Goal: Information Seeking & Learning: Learn about a topic

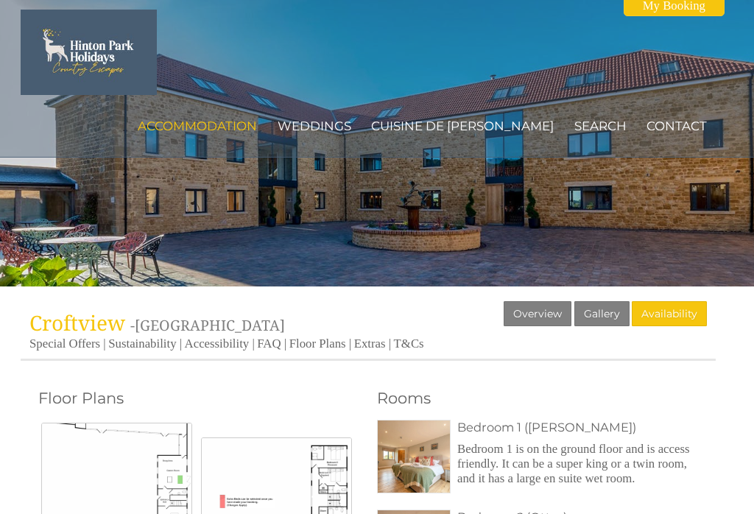
click at [29, 201] on div at bounding box center [377, 143] width 754 height 287
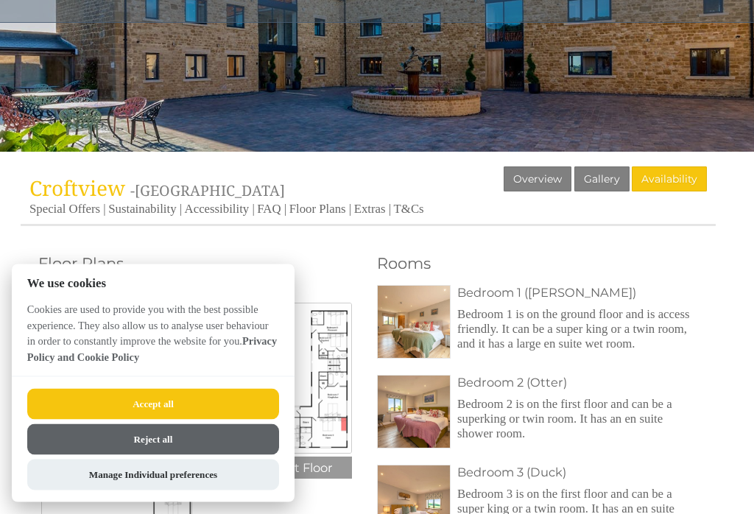
scroll to position [135, 0]
click at [141, 420] on button "Accept all" at bounding box center [153, 404] width 252 height 31
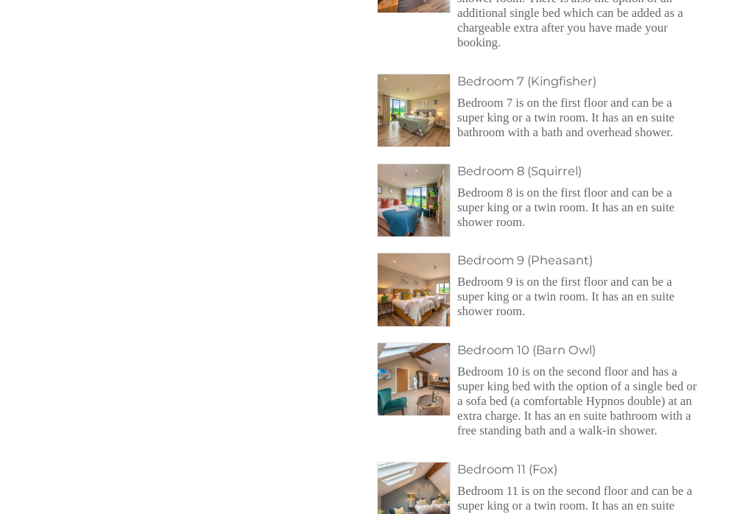
scroll to position [929, 0]
click at [424, 237] on img at bounding box center [414, 200] width 72 height 72
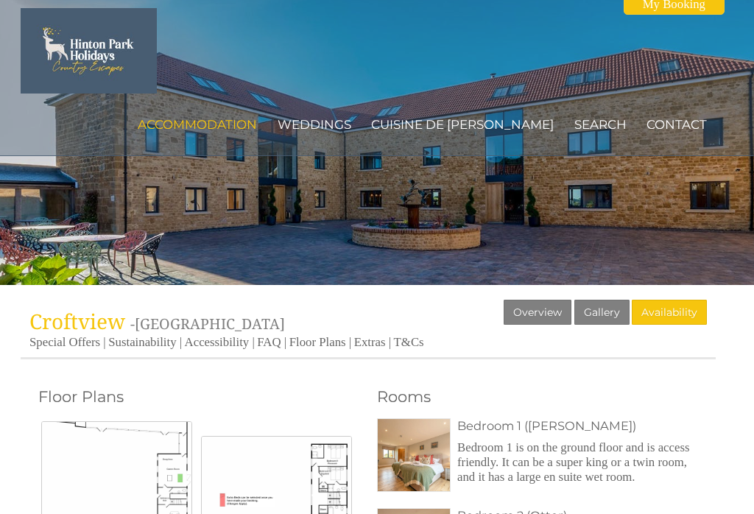
scroll to position [0, 0]
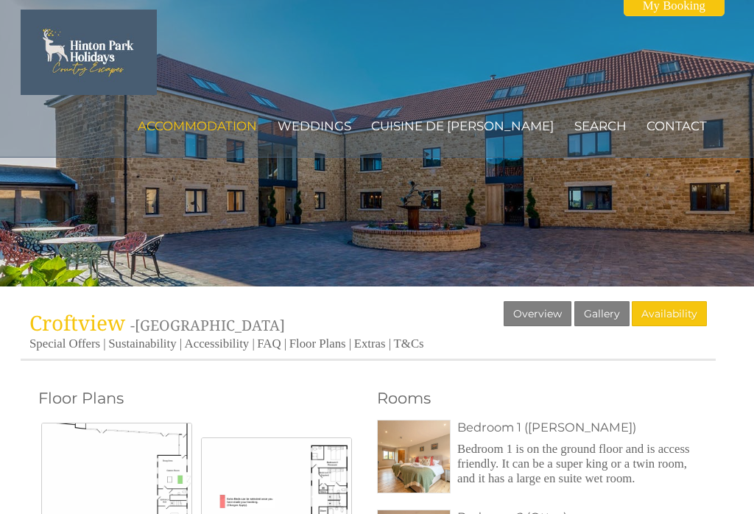
click at [609, 312] on link "Gallery" at bounding box center [602, 313] width 55 height 25
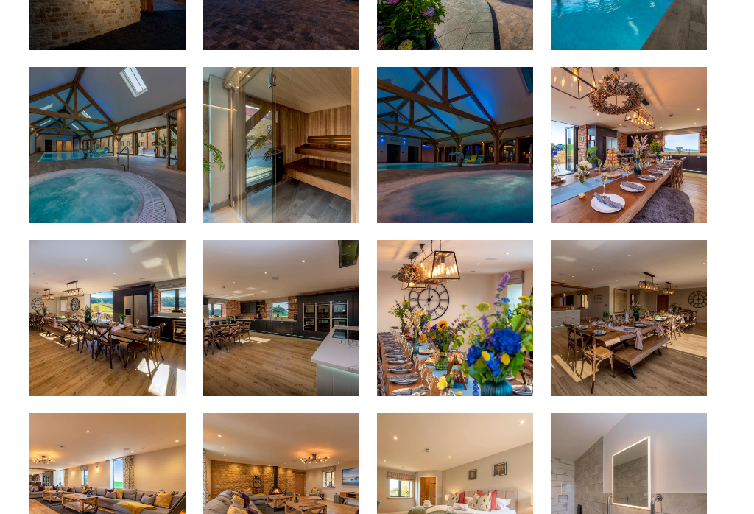
scroll to position [482, 0]
click at [269, 164] on img at bounding box center [281, 145] width 156 height 156
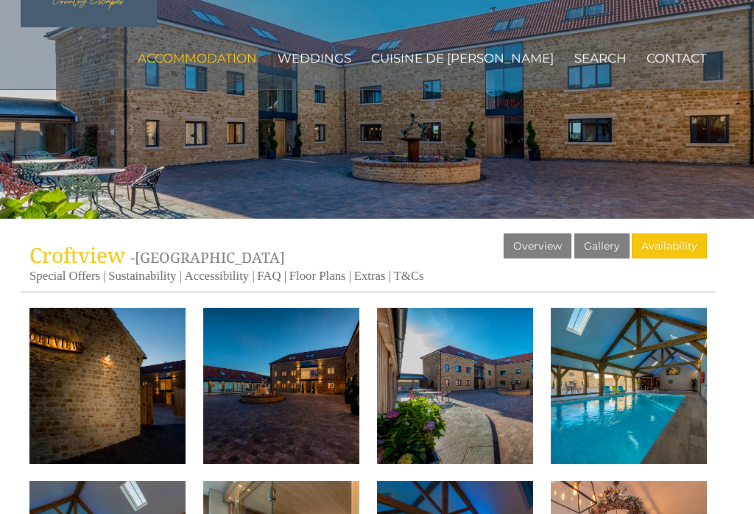
scroll to position [0, 0]
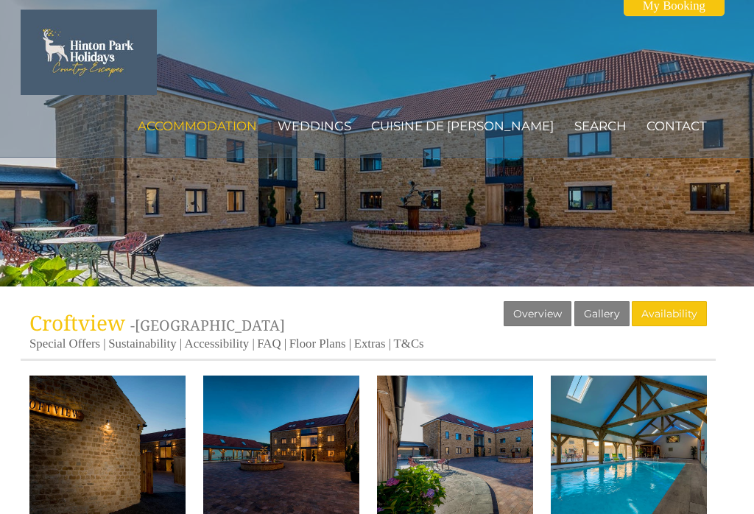
click at [373, 350] on link "Extras" at bounding box center [370, 344] width 32 height 14
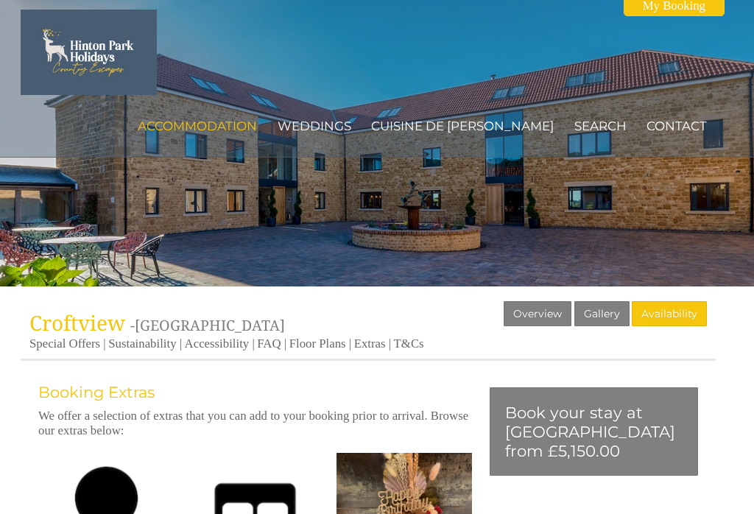
click at [351, 119] on link "Weddings" at bounding box center [315, 126] width 74 height 15
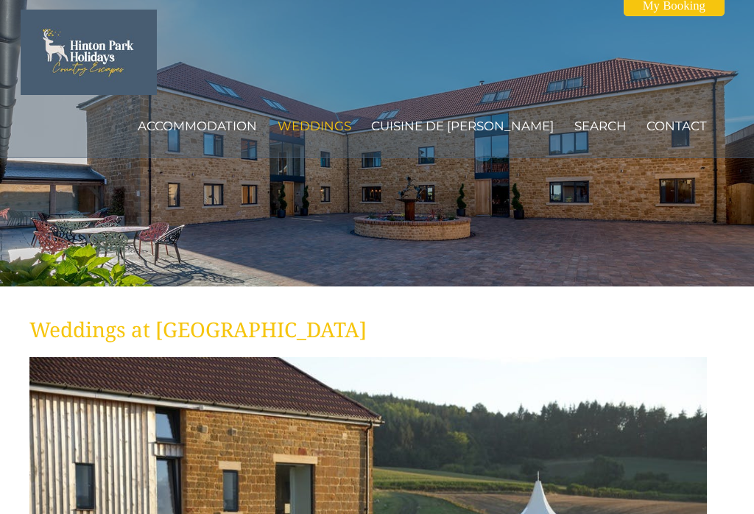
click at [216, 119] on link "Accommodation" at bounding box center [197, 126] width 119 height 15
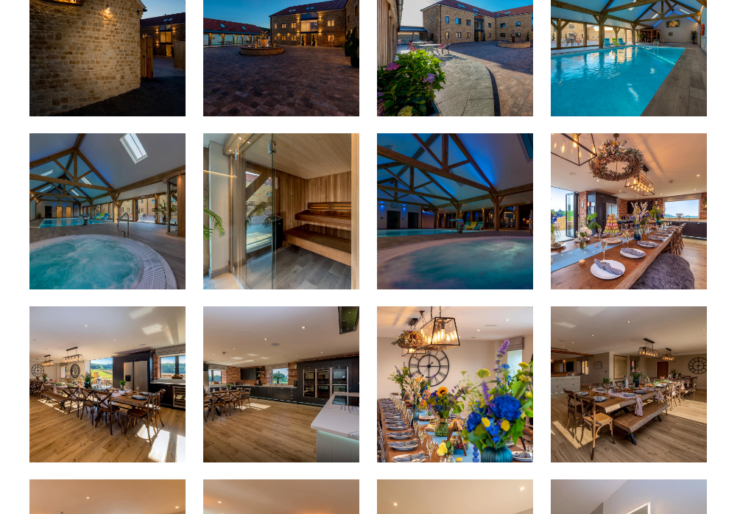
scroll to position [415, 0]
